Goal: Task Accomplishment & Management: Use online tool/utility

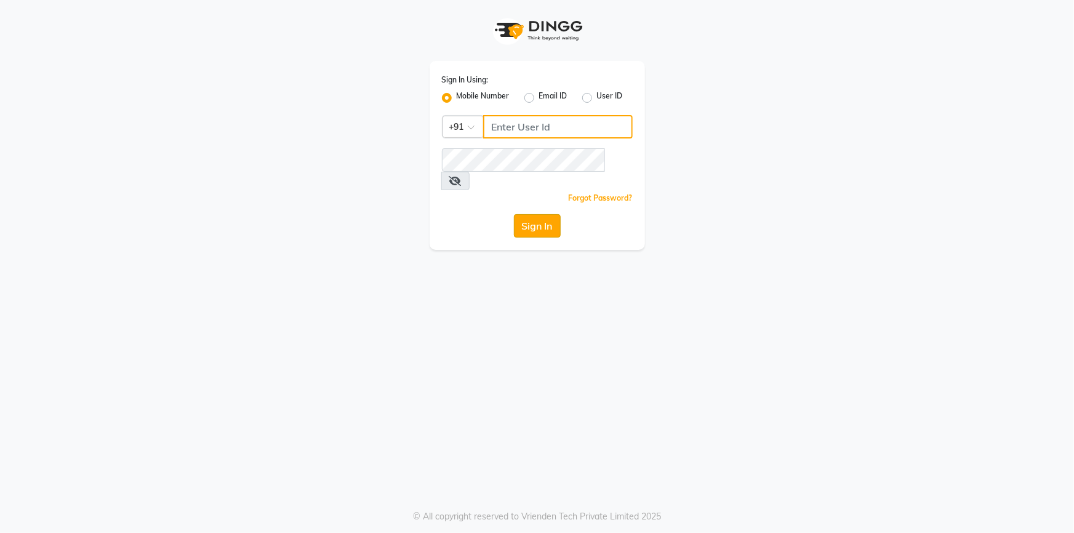
type input "9444985218"
click at [559, 214] on button "Sign In" at bounding box center [537, 225] width 47 height 23
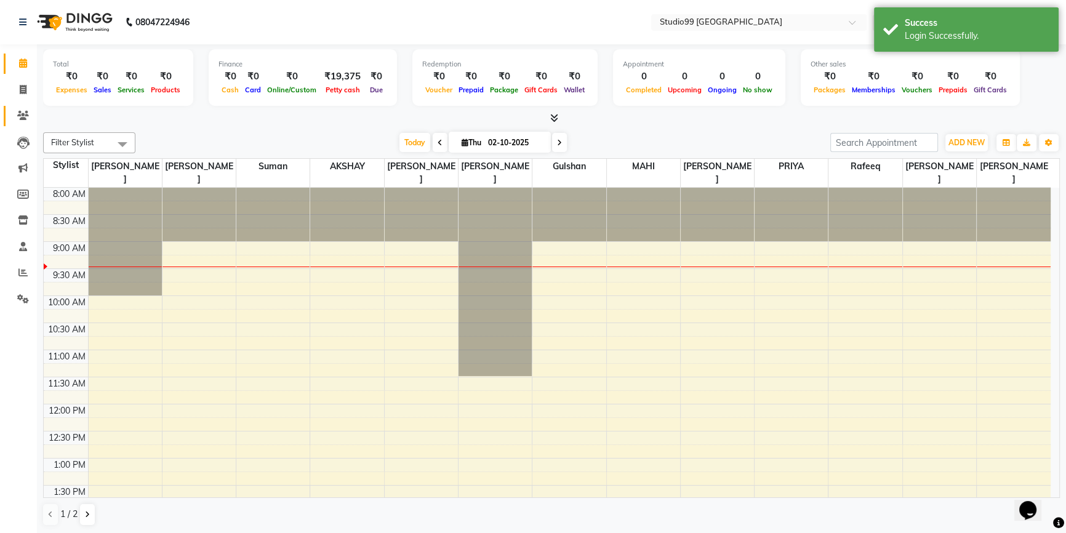
click at [24, 107] on link "Clients" at bounding box center [19, 116] width 30 height 20
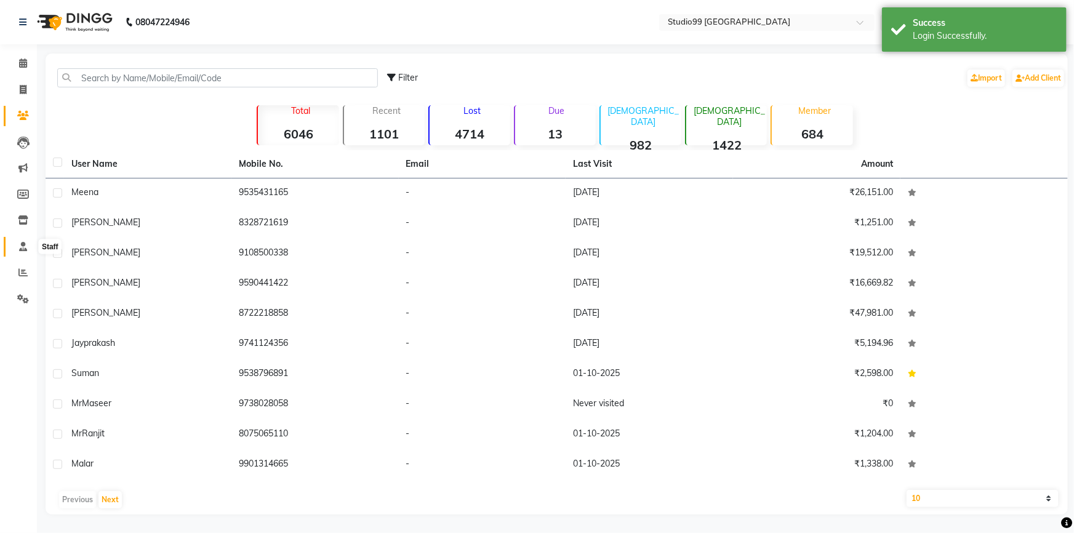
click at [22, 240] on span at bounding box center [23, 247] width 22 height 14
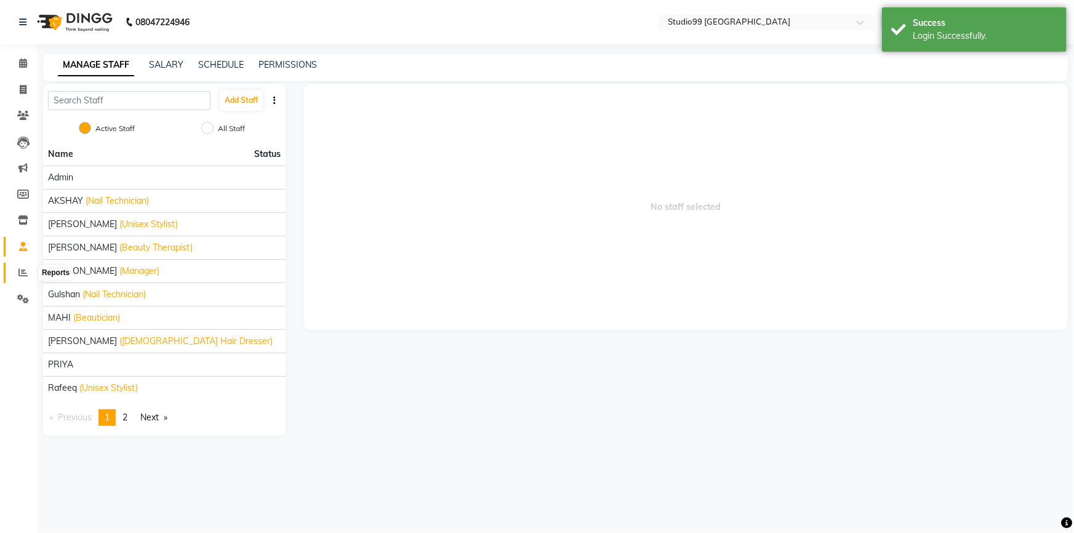
click at [22, 266] on span at bounding box center [23, 273] width 22 height 14
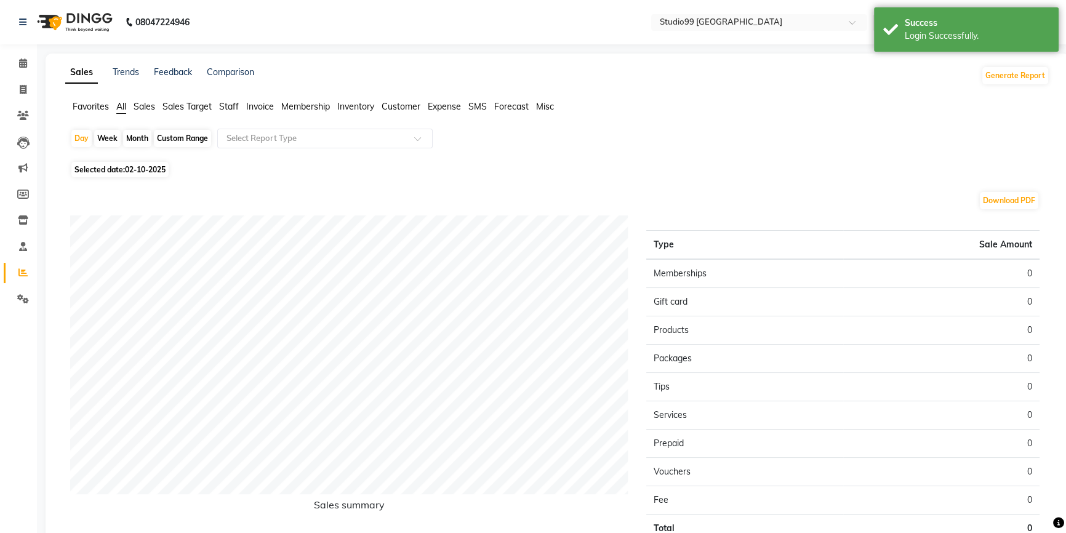
click at [226, 99] on div "Sales Trends Feedback Comparison Generate Report Favorites All Sales Sales Targ…" at bounding box center [557, 324] width 1023 height 541
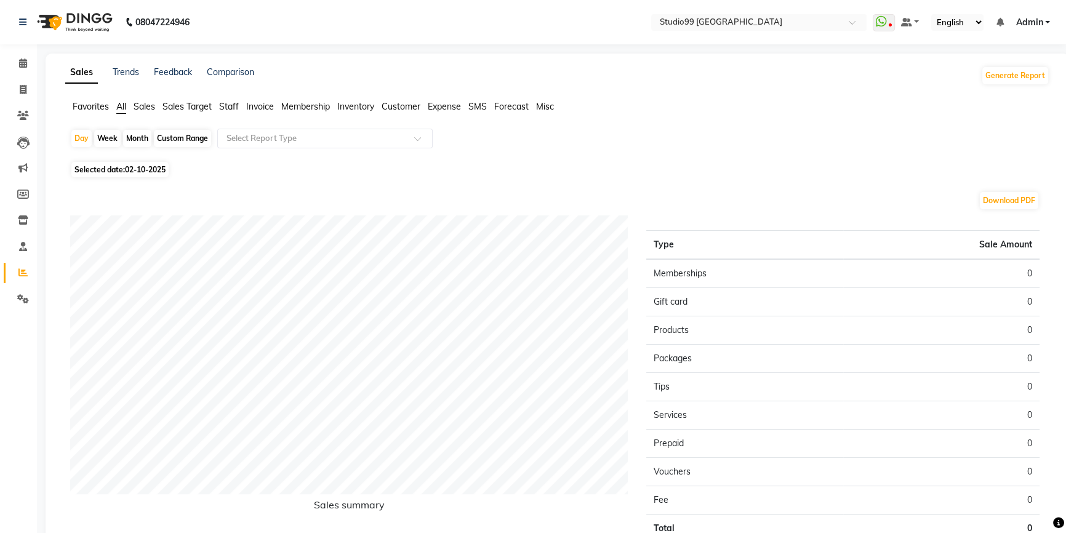
click at [234, 101] on span "Staff" at bounding box center [229, 106] width 20 height 11
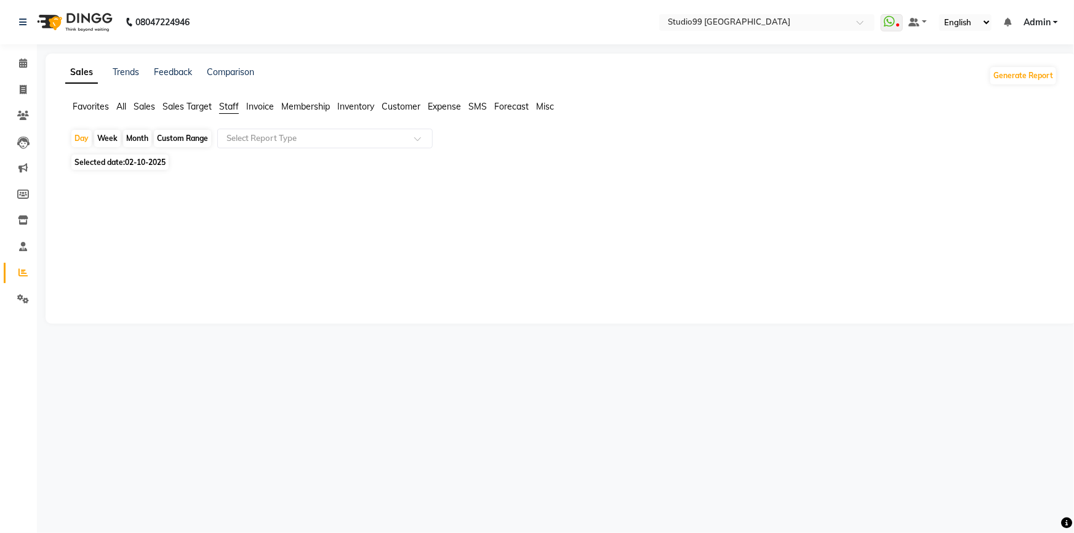
click at [136, 132] on div "Month" at bounding box center [137, 138] width 28 height 17
select select "10"
select select "2025"
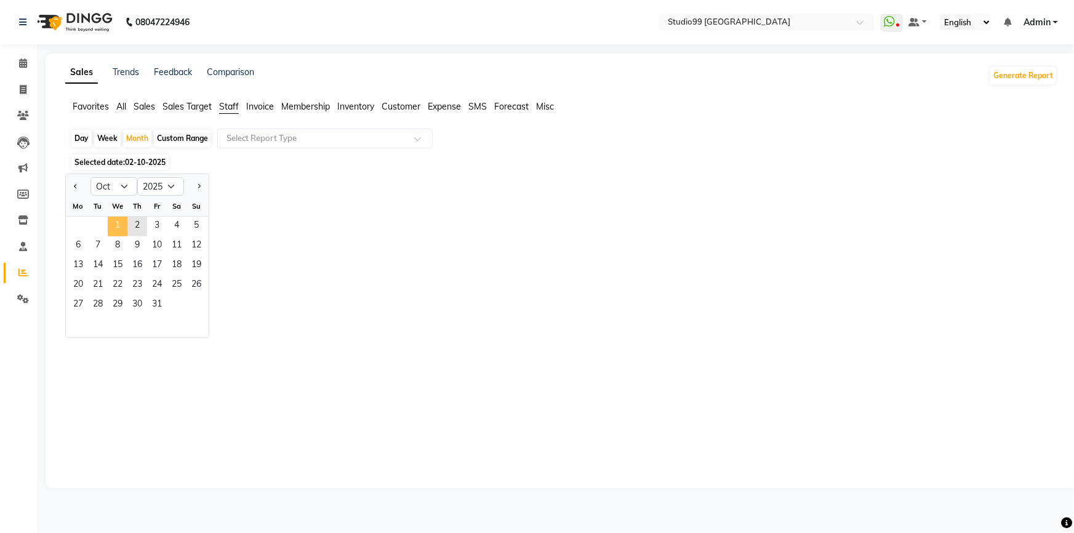
click at [111, 220] on span "1" at bounding box center [118, 227] width 20 height 20
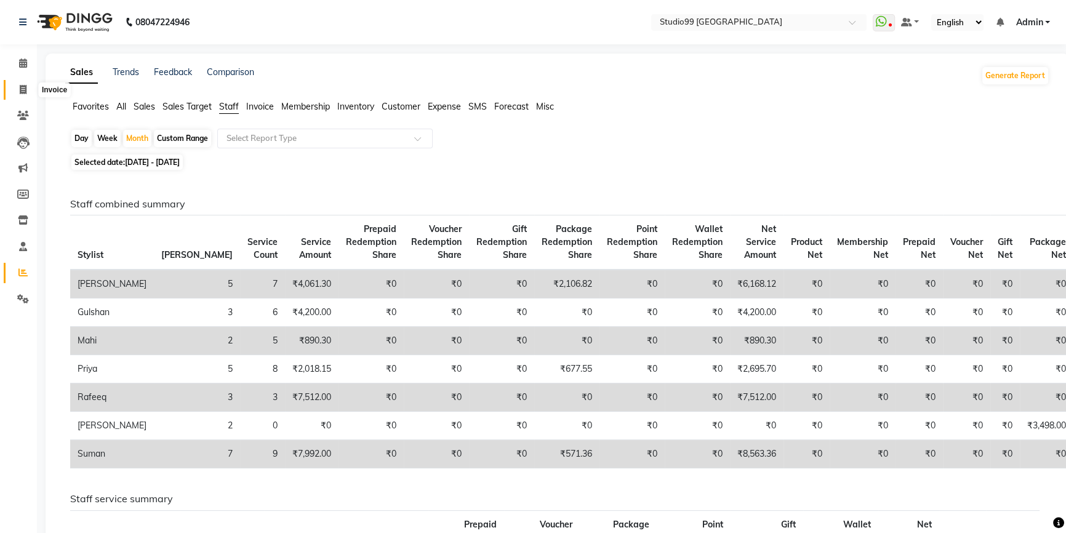
click at [26, 86] on icon at bounding box center [23, 89] width 7 height 9
select select "service"
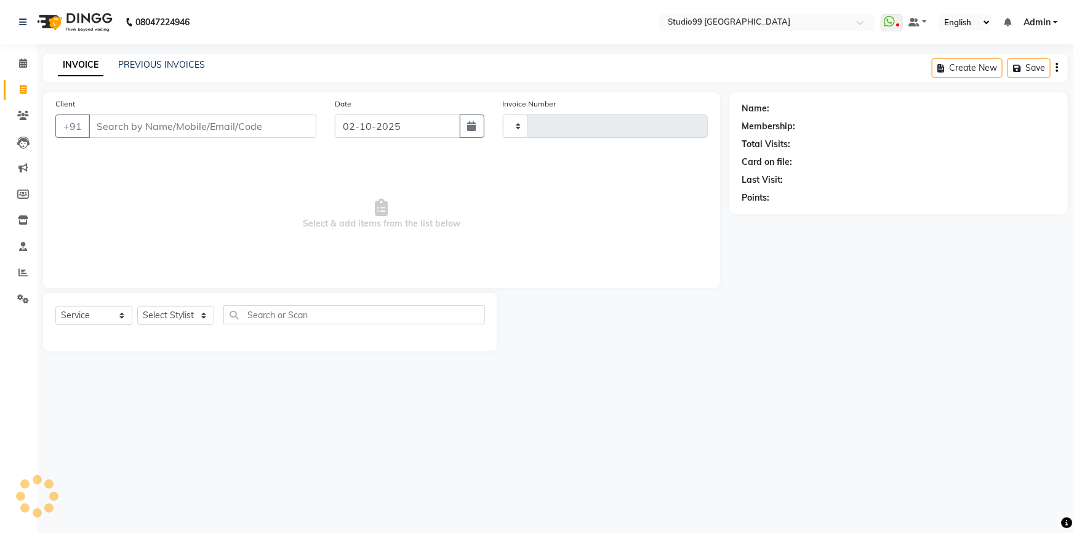
type input "4190"
select select "6042"
click at [23, 268] on icon at bounding box center [22, 272] width 9 height 9
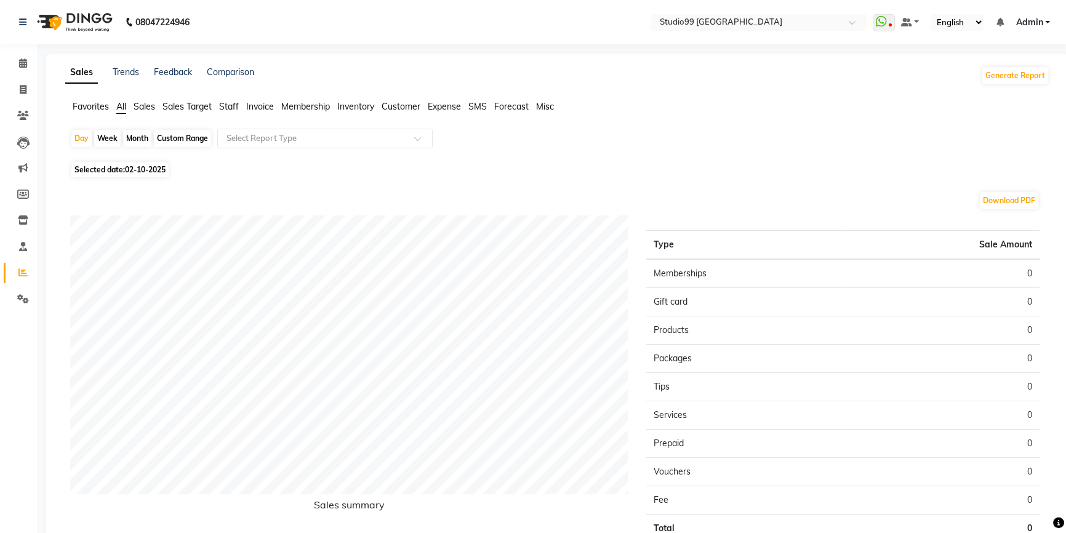
click at [170, 137] on div "Custom Range" at bounding box center [182, 138] width 57 height 17
select select "10"
select select "2025"
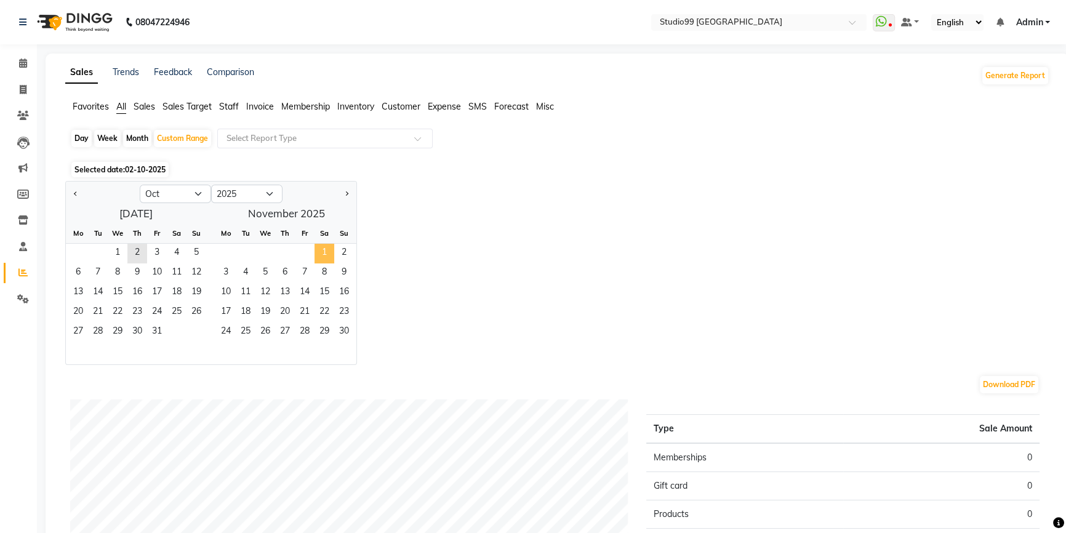
click at [328, 256] on span "1" at bounding box center [324, 254] width 20 height 20
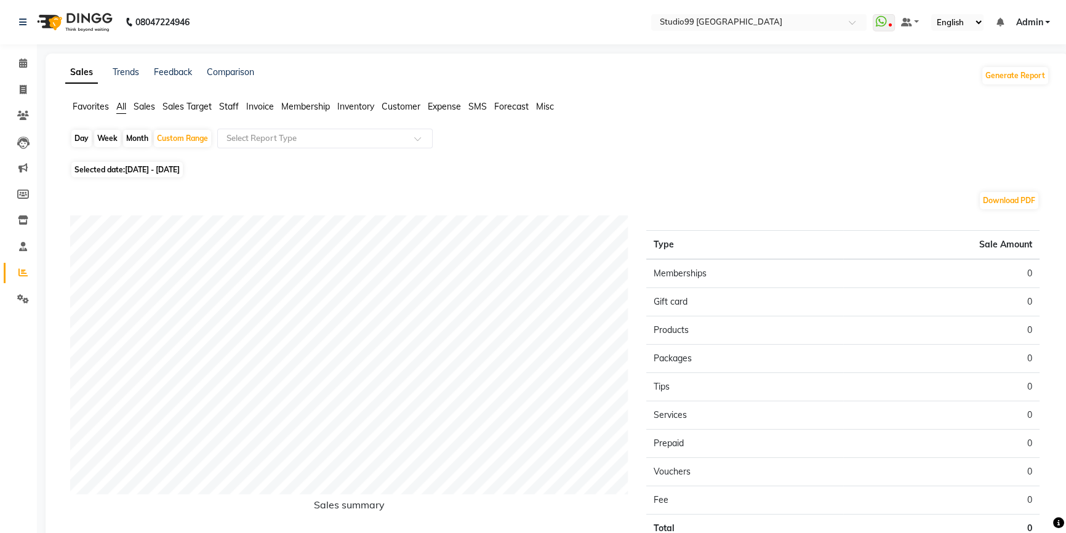
click at [230, 102] on span "Staff" at bounding box center [229, 106] width 20 height 11
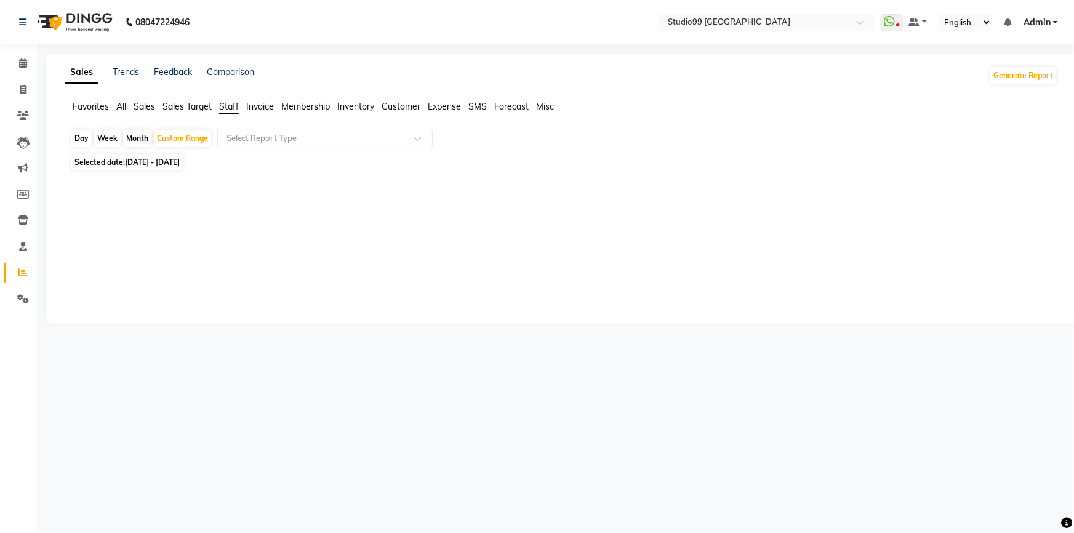
click at [104, 131] on div "Week" at bounding box center [107, 138] width 26 height 17
select select "10"
select select "2025"
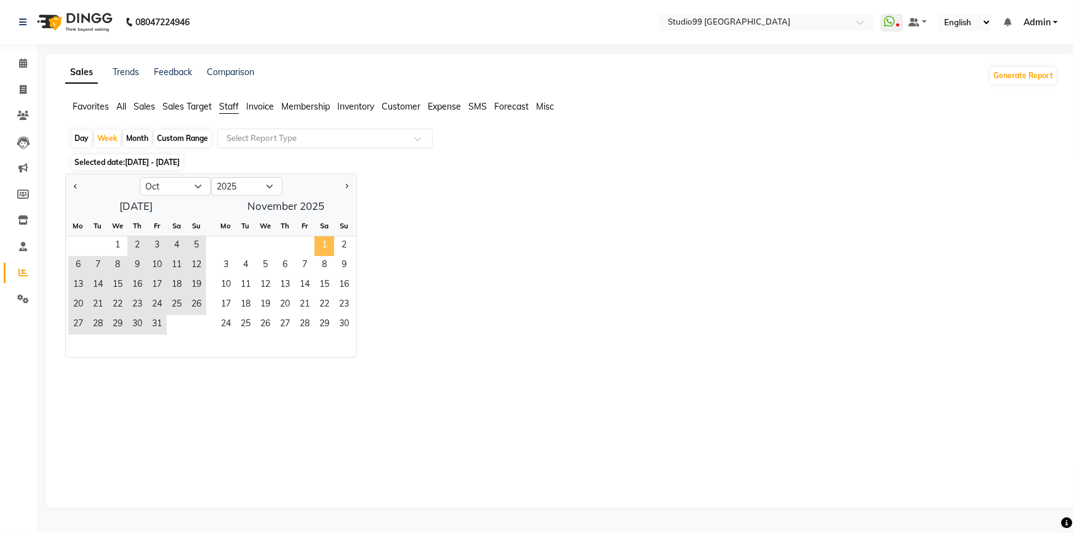
click at [327, 244] on span "1" at bounding box center [324, 246] width 20 height 20
select select "11"
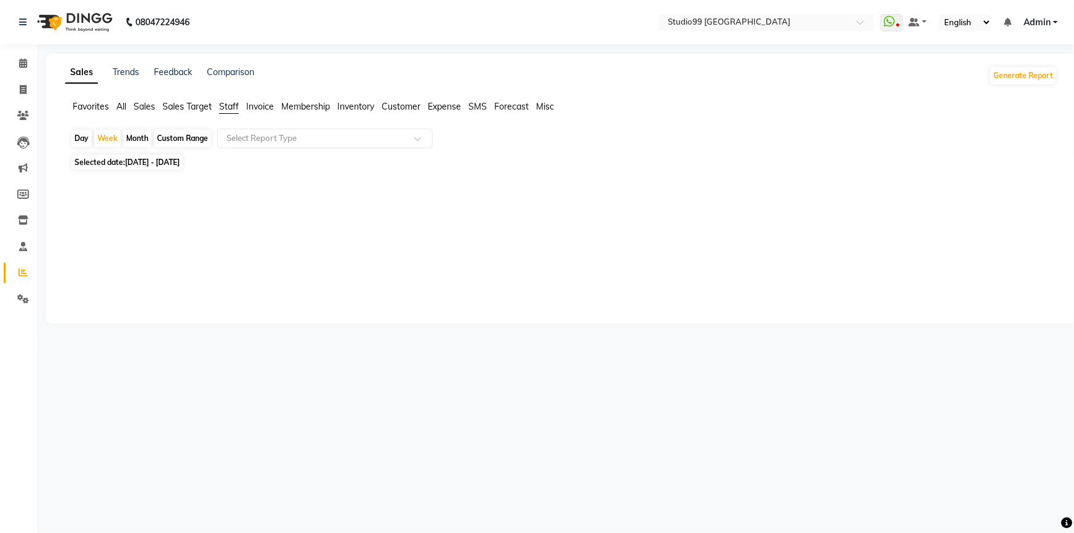
click at [130, 135] on div "Month" at bounding box center [137, 138] width 28 height 17
select select "11"
select select "2025"
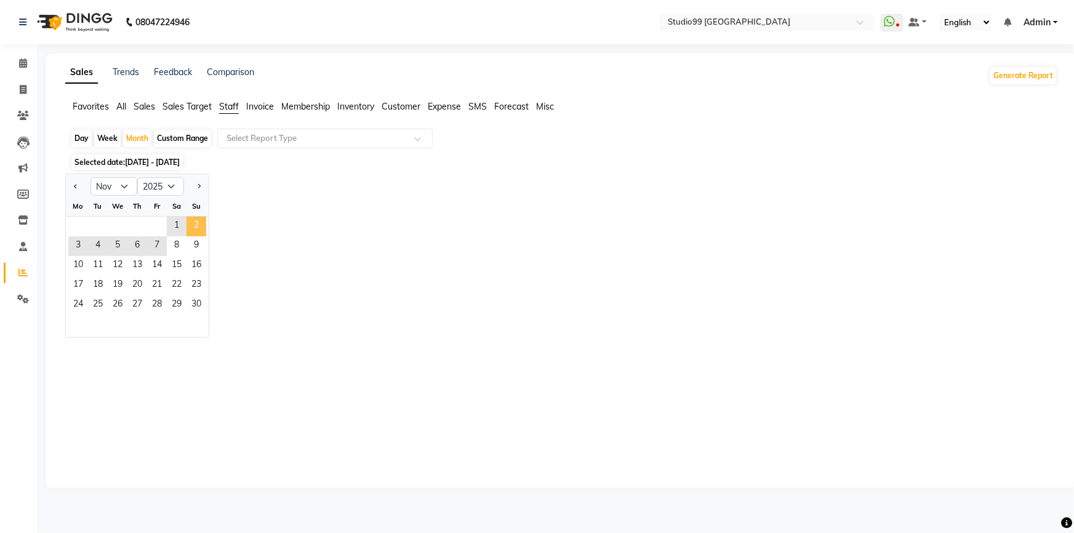
click at [203, 217] on span "2" at bounding box center [196, 227] width 20 height 20
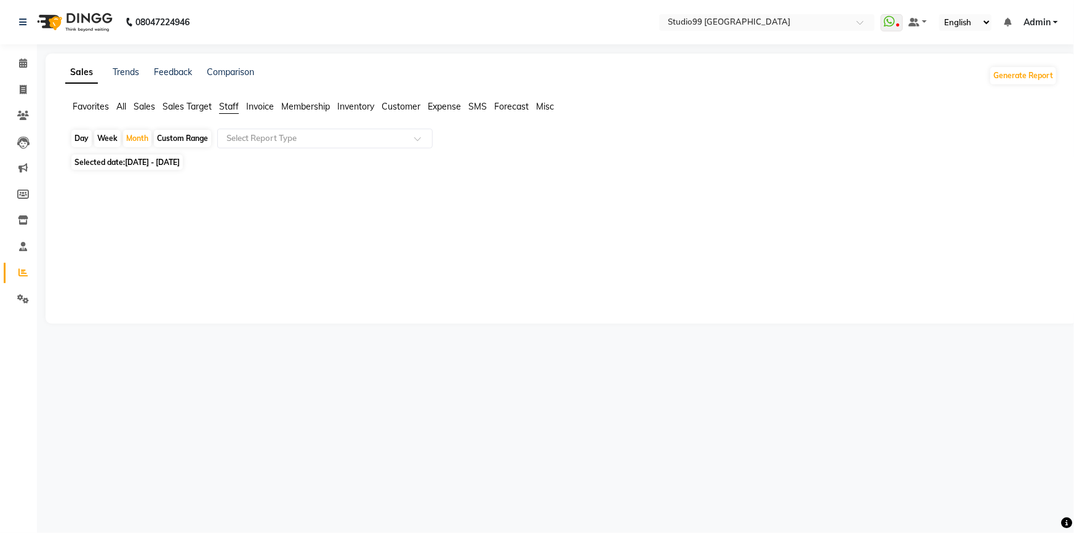
click at [82, 134] on div "Day" at bounding box center [81, 138] width 20 height 17
select select "11"
select select "2025"
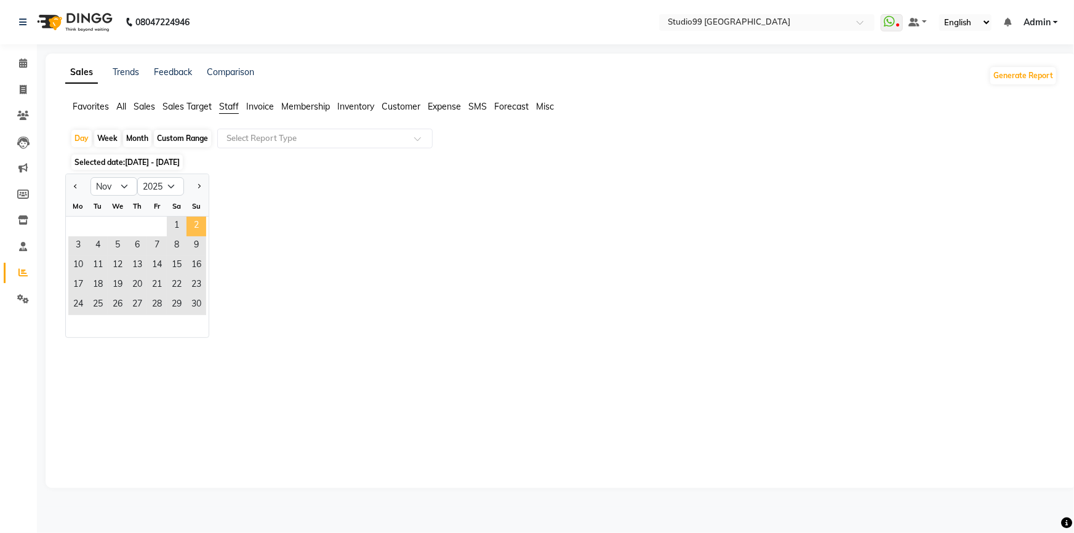
click at [194, 220] on span "2" at bounding box center [196, 227] width 20 height 20
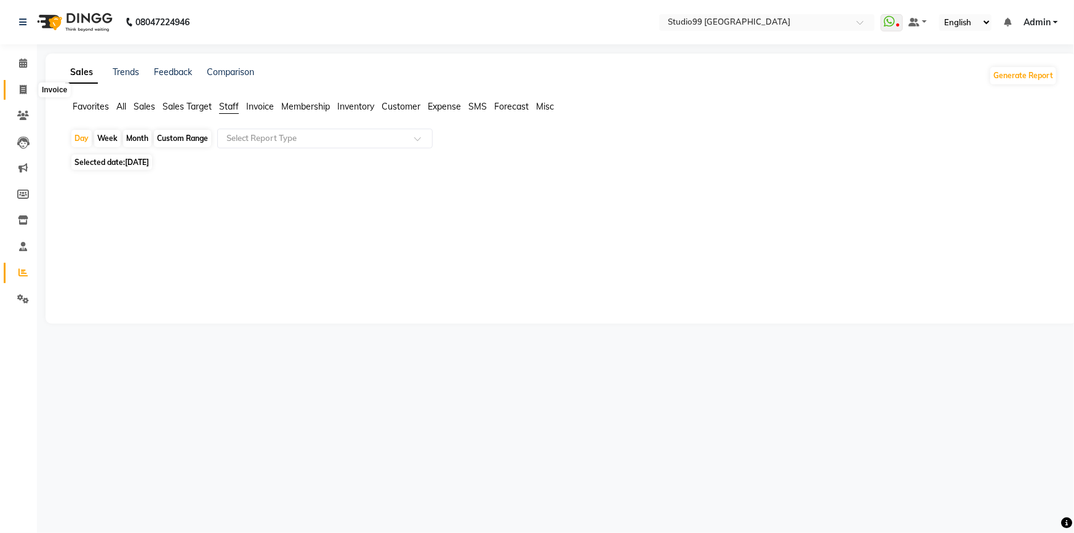
click at [21, 87] on icon at bounding box center [23, 89] width 7 height 9
select select "6042"
select select "service"
